Goal: Task Accomplishment & Management: Use online tool/utility

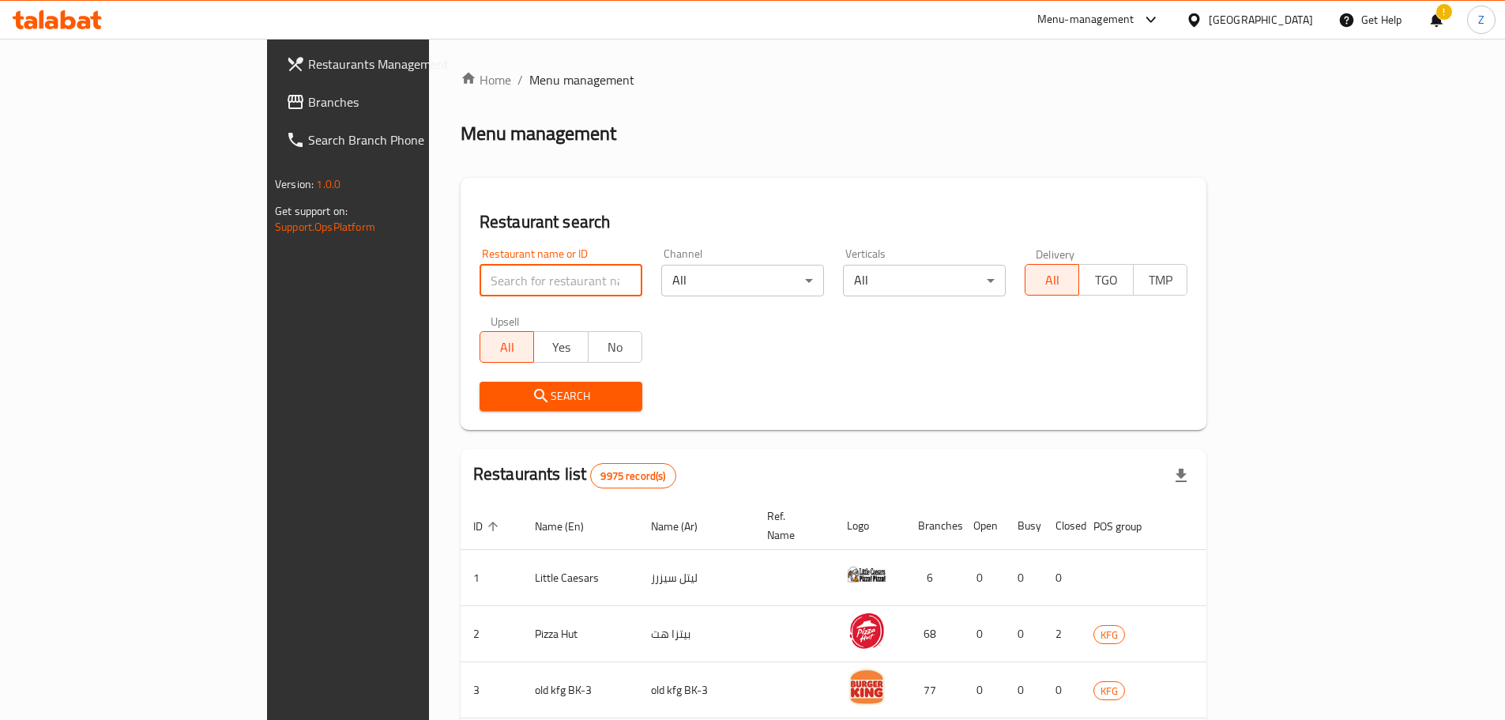
click at [480, 285] on input "search" at bounding box center [561, 281] width 163 height 32
type input "LEAN"
click button "Search" at bounding box center [561, 396] width 163 height 29
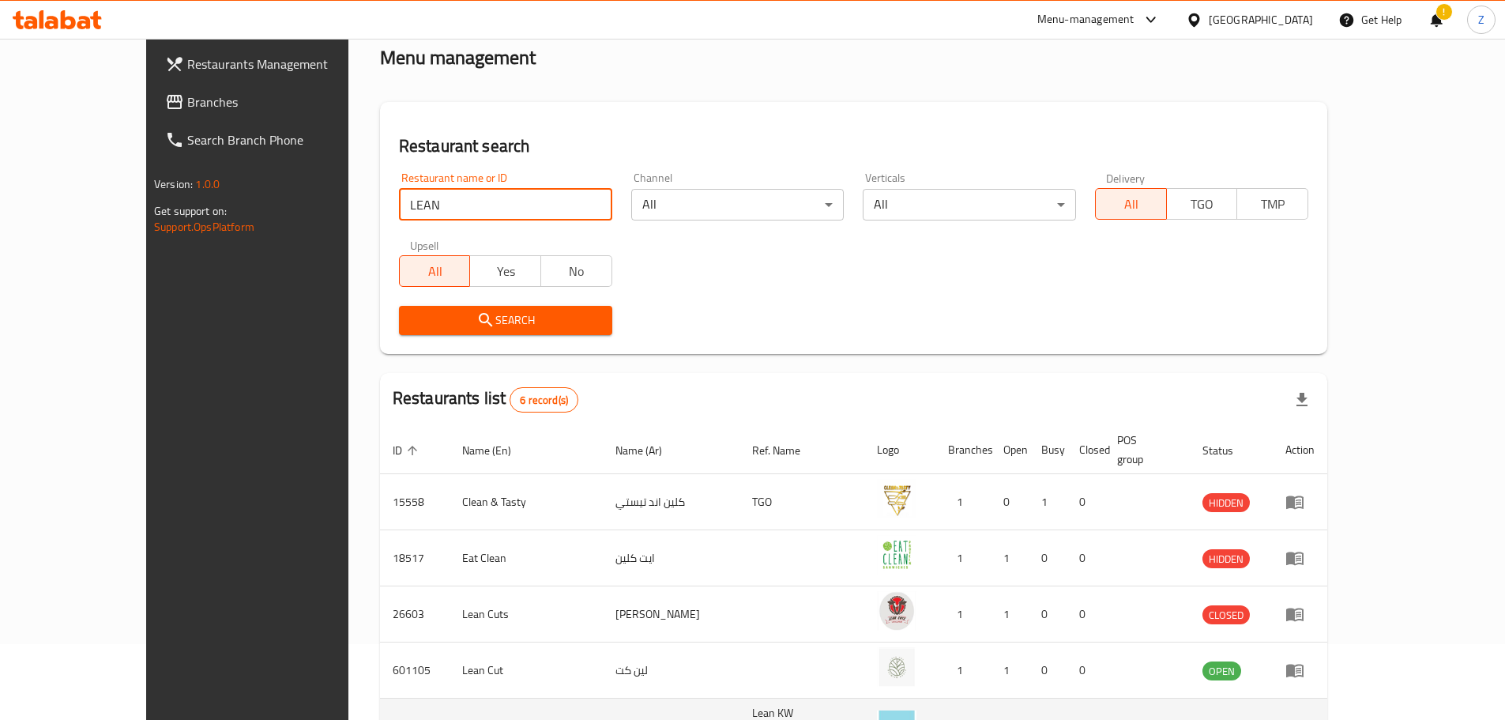
scroll to position [235, 0]
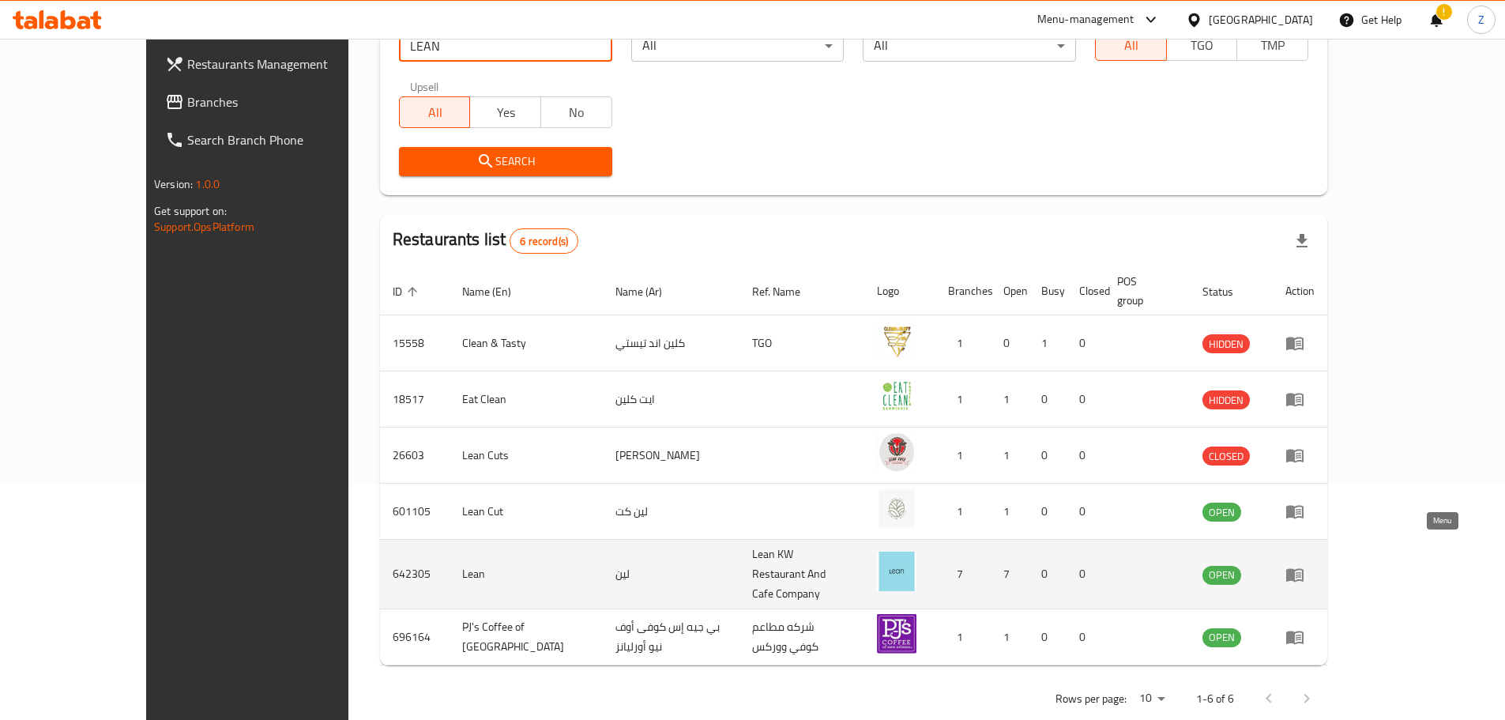
click at [1304, 565] on icon "enhanced table" at bounding box center [1294, 574] width 19 height 19
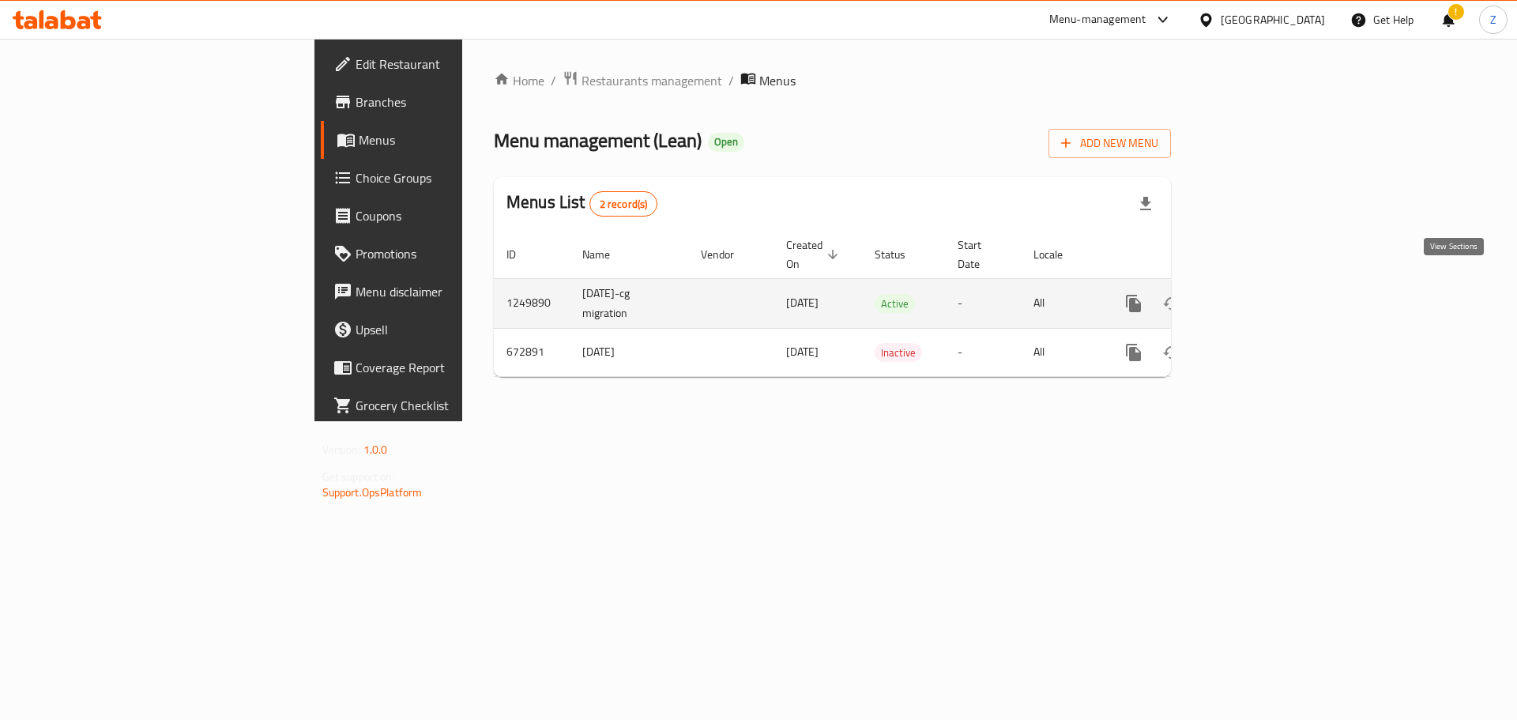
click at [1257, 294] on icon "enhanced table" at bounding box center [1247, 303] width 19 height 19
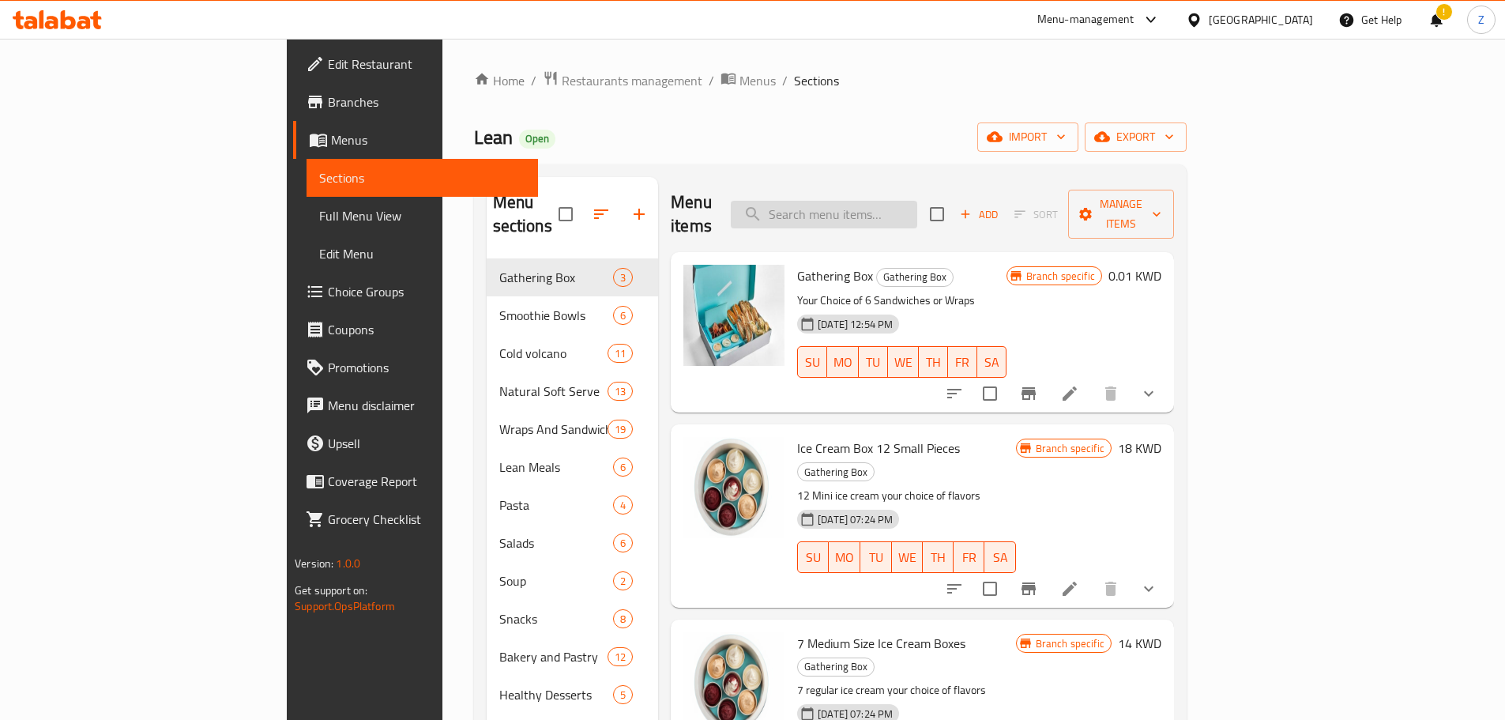
click at [917, 204] on input "search" at bounding box center [824, 215] width 186 height 28
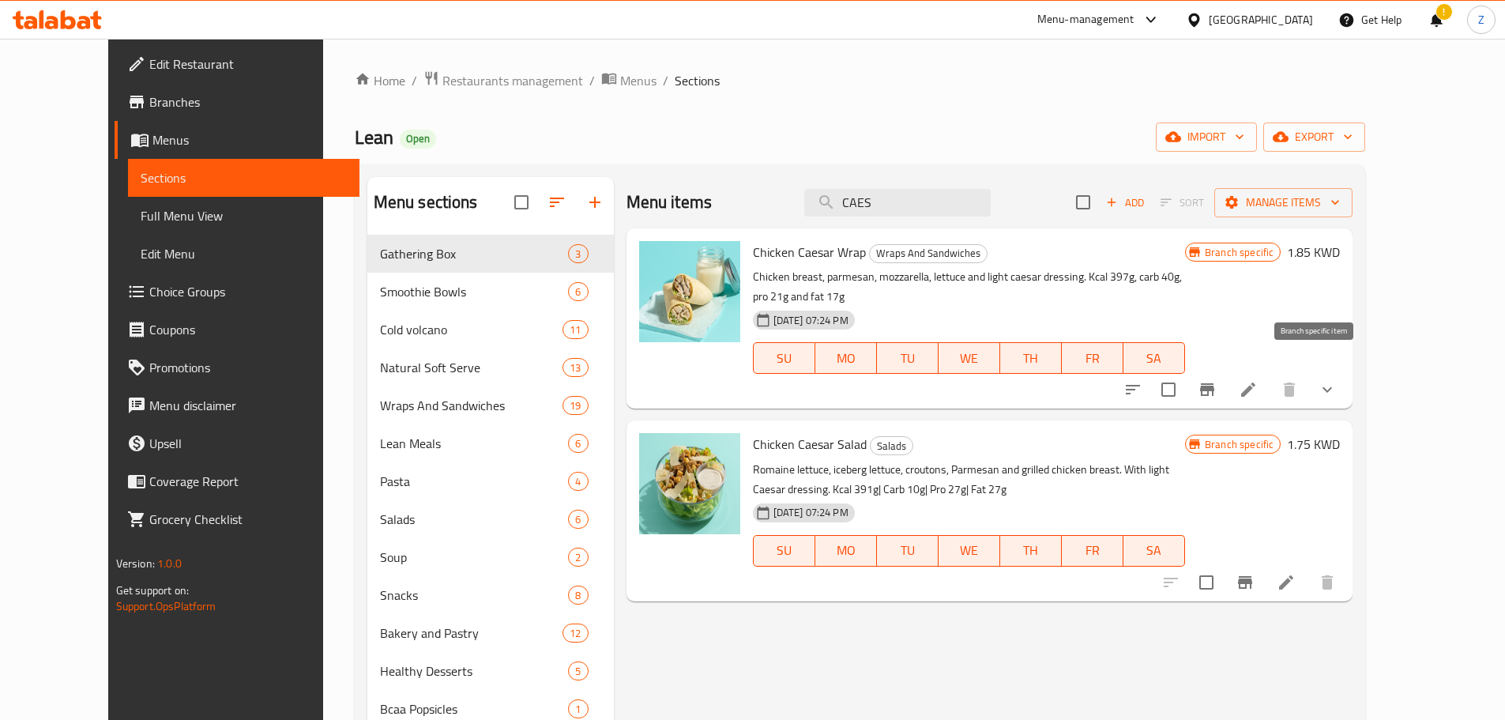
type input "CAES"
click at [1226, 371] on button "Branch-specific-item" at bounding box center [1207, 390] width 38 height 38
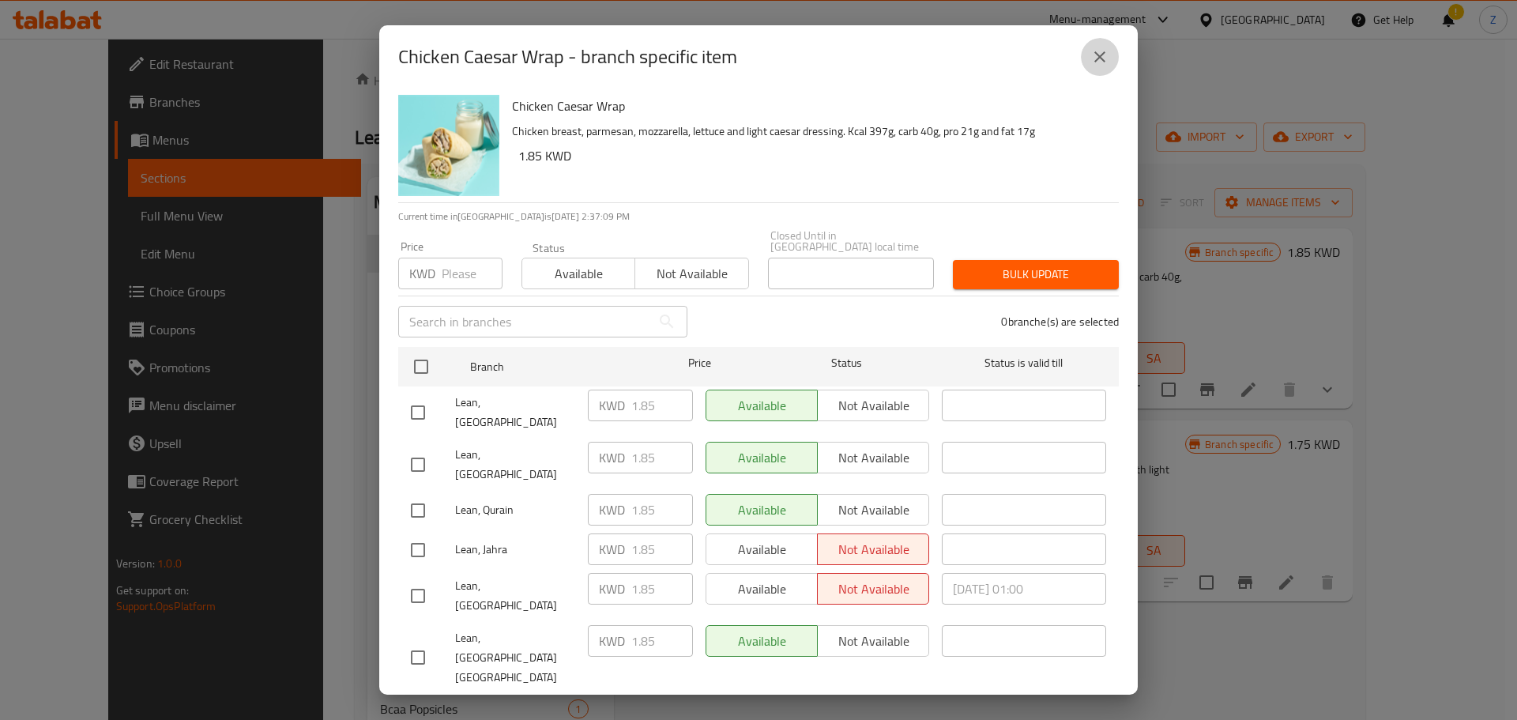
click at [1100, 43] on button "close" at bounding box center [1100, 57] width 38 height 38
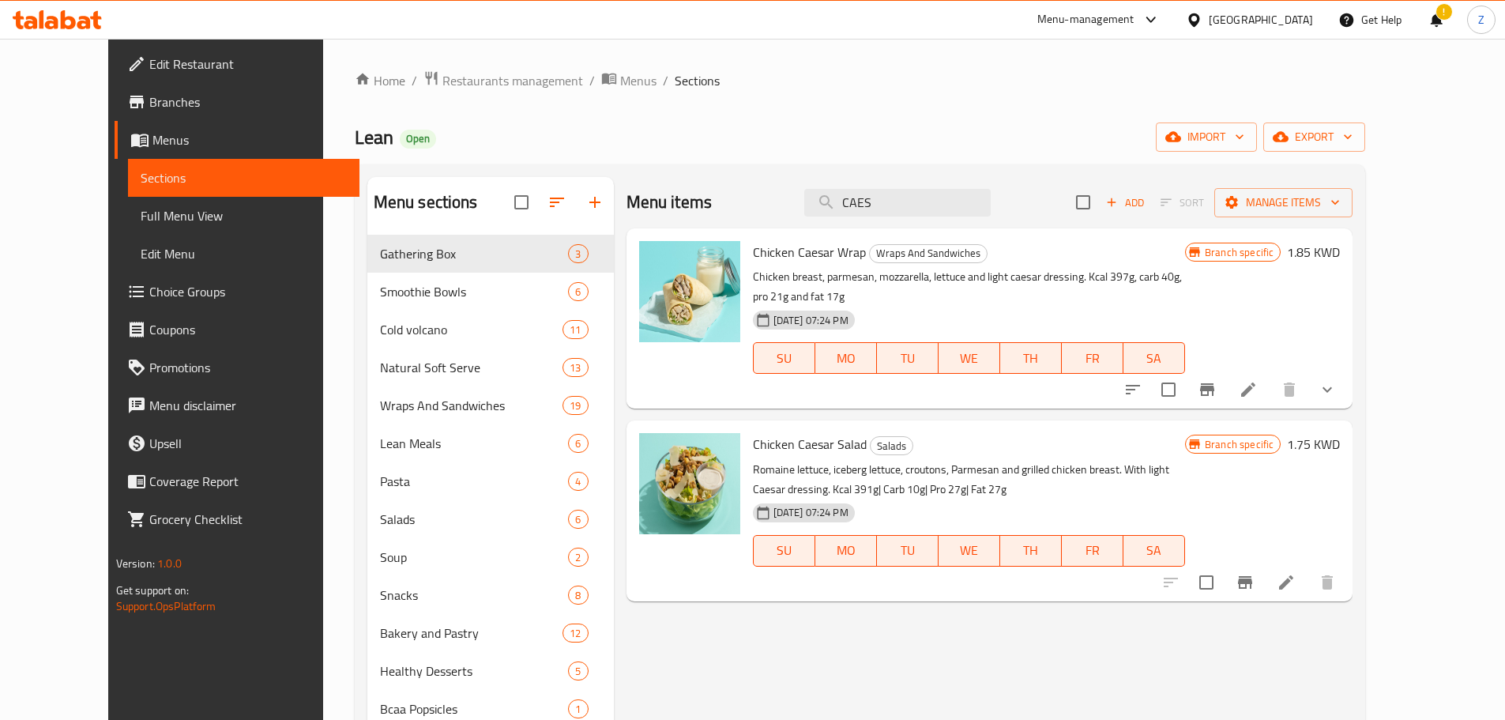
click at [149, 109] on span "Branches" at bounding box center [247, 101] width 197 height 19
